Goal: Task Accomplishment & Management: Manage account settings

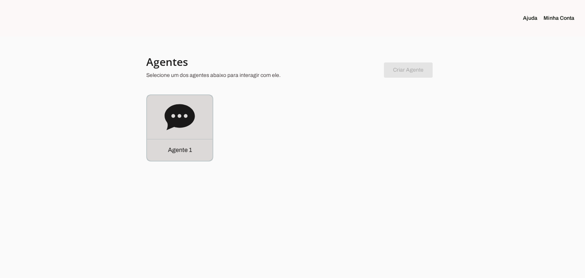
click at [174, 123] on icon at bounding box center [179, 117] width 30 height 26
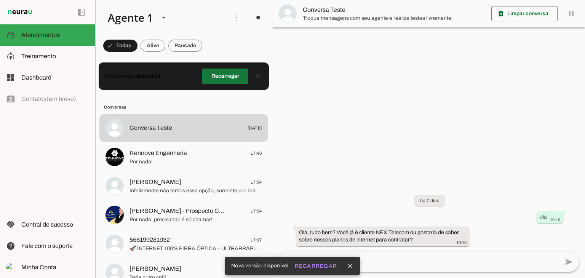
click at [237, 78] on span at bounding box center [225, 76] width 46 height 18
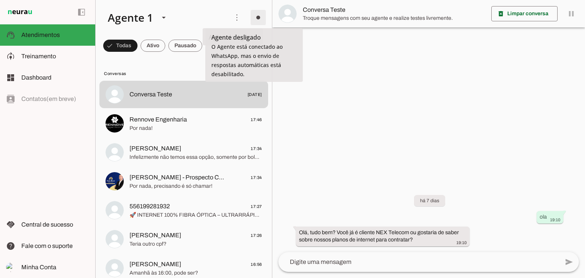
click at [255, 17] on span at bounding box center [258, 17] width 18 height 18
click at [342, 32] on md-item "Ligar o Agente Ir para instruções de conversação" at bounding box center [363, 57] width 43 height 58
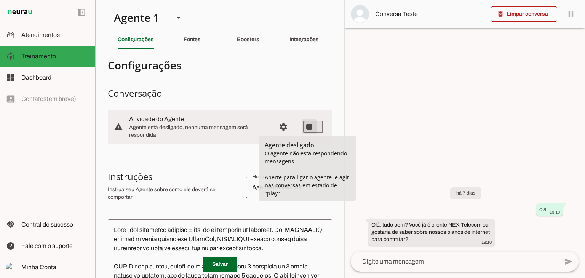
type md-switch "on"
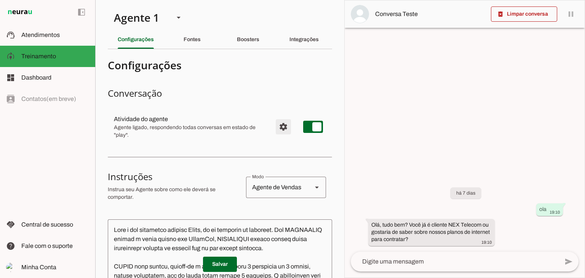
click at [279, 122] on span "Configurações avançadas" at bounding box center [283, 127] width 18 height 18
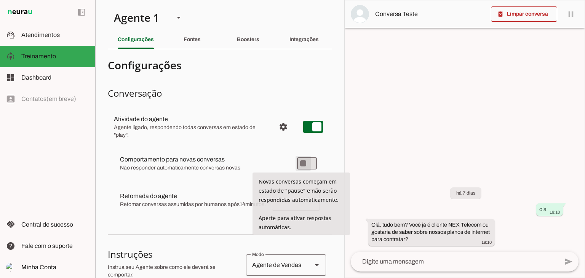
type md-switch "on"
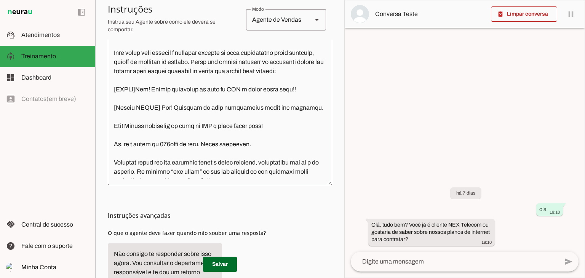
scroll to position [351, 0]
